Goal: Information Seeking & Learning: Learn about a topic

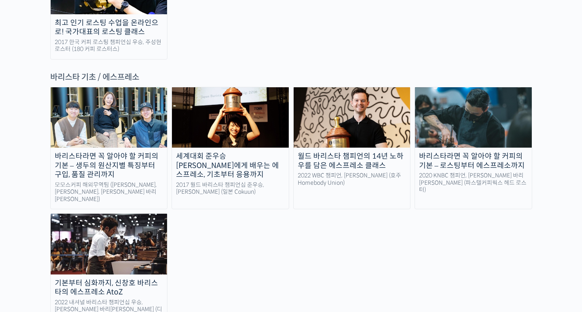
scroll to position [1077, 0]
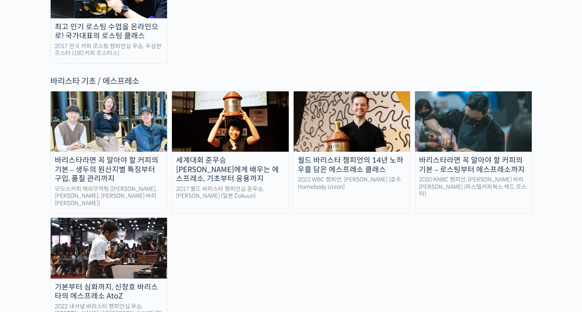
click at [469, 156] on div "바리스타라면 꼭 알아야 할 커피의 기본 – 로스팅부터 에스프레소까지" at bounding box center [473, 165] width 117 height 18
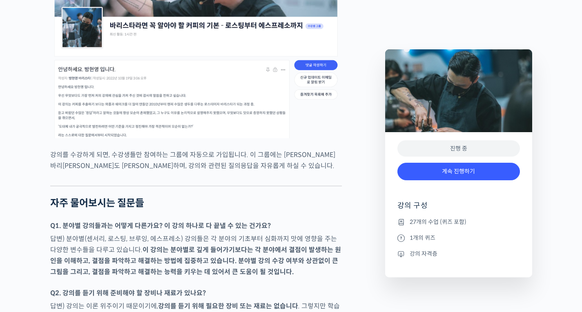
scroll to position [3045, 0]
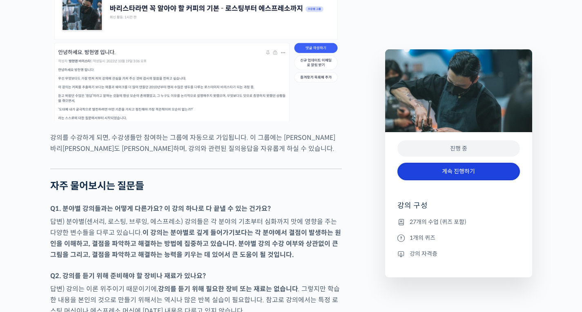
click at [495, 169] on link "계속 진행하기" at bounding box center [458, 172] width 123 height 18
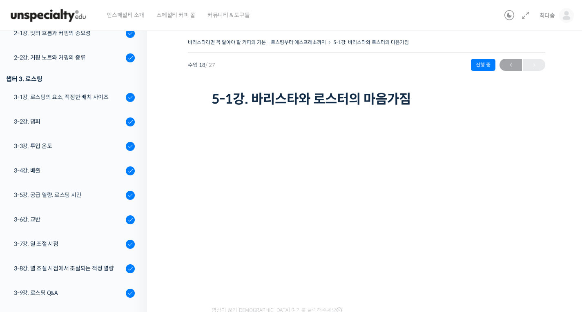
scroll to position [158, 0]
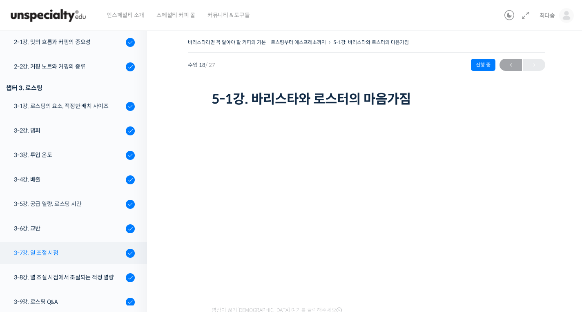
click at [85, 262] on link "3-7강. 열 조절 시점" at bounding box center [71, 254] width 151 height 22
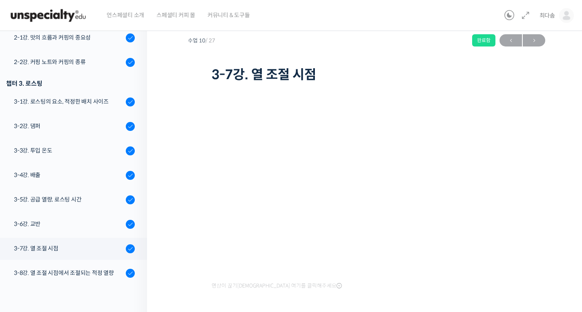
scroll to position [137, 0]
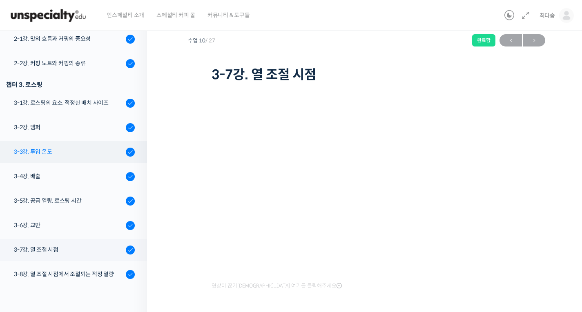
click at [93, 158] on link "3-3강. 투입 온도" at bounding box center [71, 152] width 151 height 22
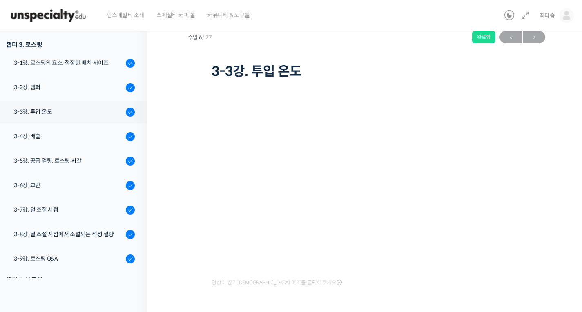
scroll to position [2, 0]
